Goal: Find contact information: Find contact information

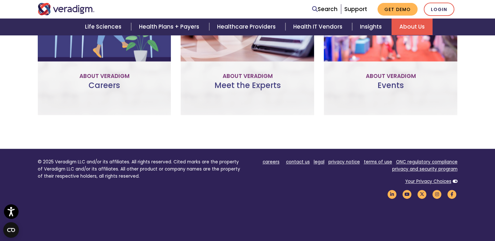
scroll to position [553, 0]
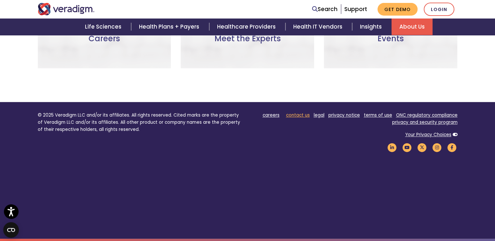
click at [296, 114] on link "contact us" at bounding box center [298, 115] width 24 height 6
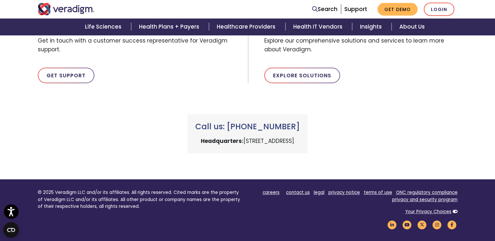
scroll to position [247, 0]
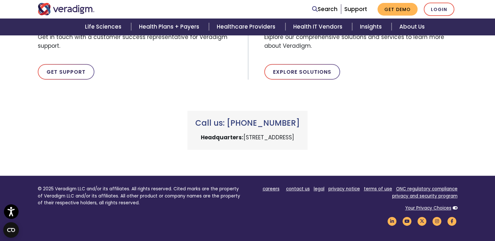
drag, startPoint x: 202, startPoint y: 138, endPoint x: 285, endPoint y: 136, distance: 83.6
click at [285, 136] on p "Headquarters: 222 W Merchandise Mart Plaza, Chicago, IL 60654" at bounding box center [247, 137] width 104 height 9
copy p "222 W Merchandise Mart Plaza"
